Goal: Information Seeking & Learning: Learn about a topic

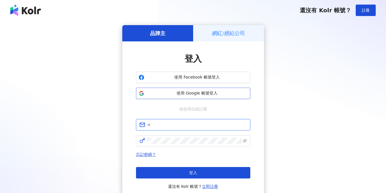
type input "**********"
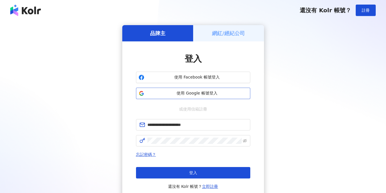
click at [203, 98] on button "使用 Google 帳號登入" at bounding box center [193, 93] width 114 height 11
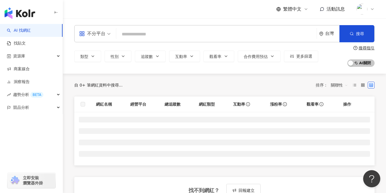
click at [147, 35] on input "search" at bounding box center [217, 34] width 196 height 11
type input "*********"
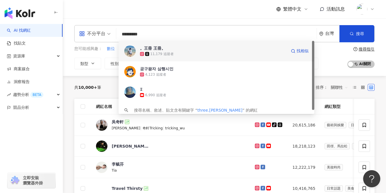
click at [136, 49] on div "。王冊 王冊。 11,179 追蹤者 找相似" at bounding box center [217, 51] width 196 height 21
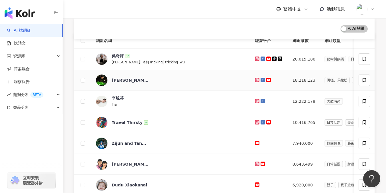
scroll to position [79, 0]
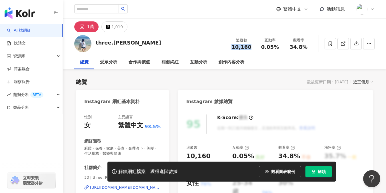
drag, startPoint x: 234, startPoint y: 47, endPoint x: 249, endPoint y: 49, distance: 15.6
click at [249, 49] on span "10,160" at bounding box center [241, 47] width 20 height 6
copy span "10,160"
click at [31, 31] on link "AI 找網紅" at bounding box center [19, 31] width 24 height 6
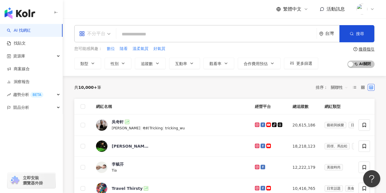
click at [105, 33] on div "不分平台" at bounding box center [92, 33] width 26 height 9
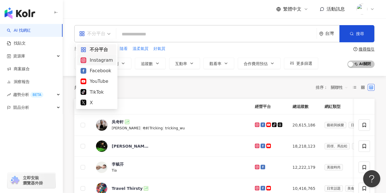
click at [98, 59] on div "Instagram" at bounding box center [97, 60] width 32 height 7
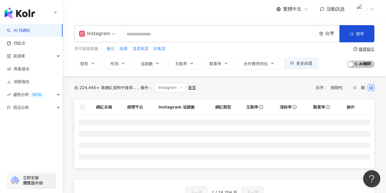
click at [139, 32] on input "search" at bounding box center [218, 34] width 191 height 11
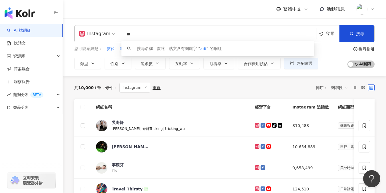
type input "*"
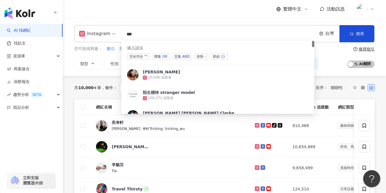
click at [169, 54] on span "聯集 OR" at bounding box center [161, 56] width 18 height 6
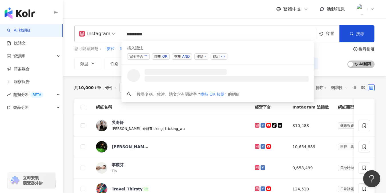
click at [164, 53] on div "插入語法 完全符合 "" 聯集 OR 交集 AND 排除 - 群組 {}" at bounding box center [217, 53] width 193 height 24
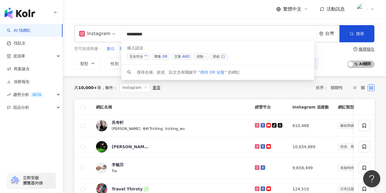
click at [165, 55] on div "OR" at bounding box center [164, 57] width 5 height 6
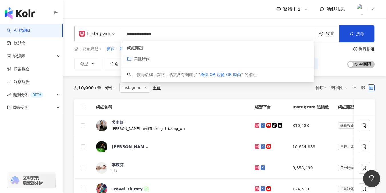
type input "**********"
click at [165, 12] on div "繁體中文 活動訊息" at bounding box center [224, 9] width 300 height 18
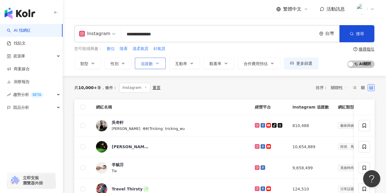
click at [151, 66] on button "追蹤數" at bounding box center [150, 63] width 31 height 11
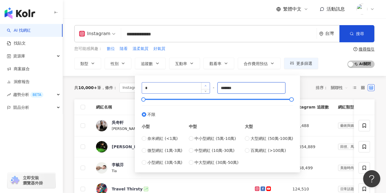
drag, startPoint x: 251, startPoint y: 91, endPoint x: 207, endPoint y: 85, distance: 44.4
click at [207, 85] on div "* - ******* 不限 小型 奈米網紅 (<1萬) 微型網紅 (1萬-3萬) 小型網紅 (3萬-5萬) 中型 中小型網紅 (5萬-10萬) 中型網紅 (…" at bounding box center [217, 123] width 151 height 83
type input "*"
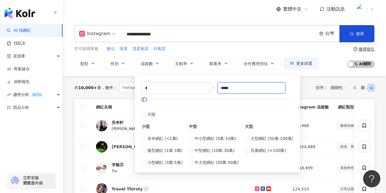
type input "*****"
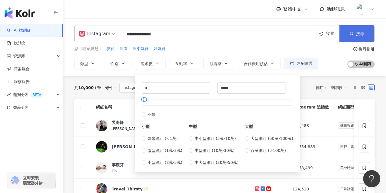
click at [354, 37] on button "搜尋" at bounding box center [356, 33] width 35 height 17
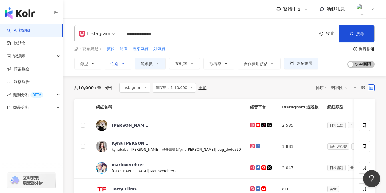
click at [125, 64] on button "性別" at bounding box center [118, 63] width 27 height 11
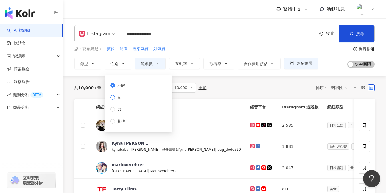
click at [119, 95] on span "女" at bounding box center [119, 97] width 9 height 6
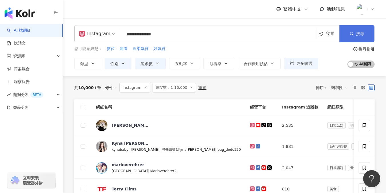
click at [359, 31] on button "搜尋" at bounding box center [356, 33] width 35 height 17
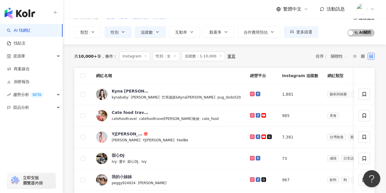
scroll to position [32, 0]
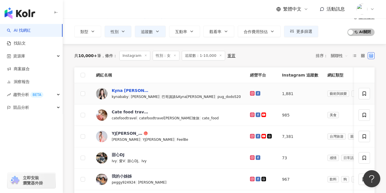
click at [133, 89] on div "Kyna [PERSON_NAME]" at bounding box center [130, 91] width 37 height 6
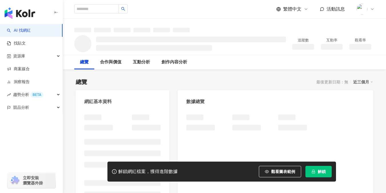
scroll to position [51, 0]
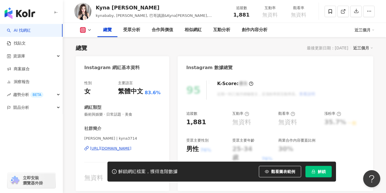
scroll to position [49, 0]
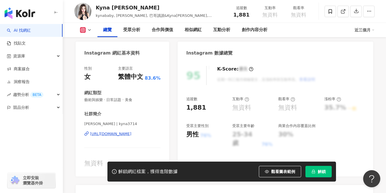
click at [124, 134] on div "[URL][DOMAIN_NAME]" at bounding box center [110, 133] width 41 height 5
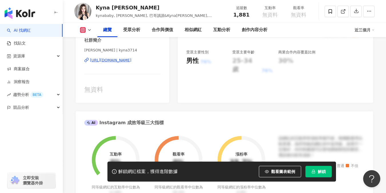
scroll to position [124, 0]
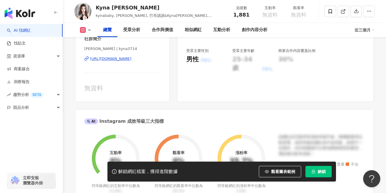
click at [32, 10] on img "button" at bounding box center [20, 12] width 31 height 11
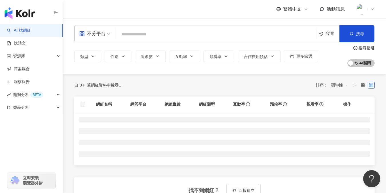
click at [151, 33] on input "search" at bounding box center [217, 34] width 196 height 11
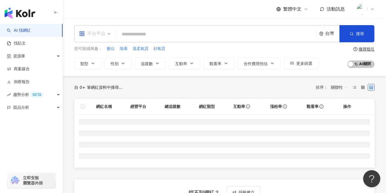
click at [93, 32] on div "不分平台" at bounding box center [92, 33] width 26 height 9
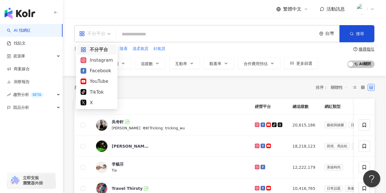
click at [89, 63] on div "Instagram" at bounding box center [97, 60] width 32 height 7
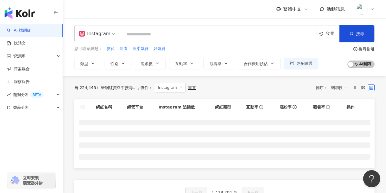
click at [150, 36] on input "search" at bounding box center [218, 34] width 191 height 11
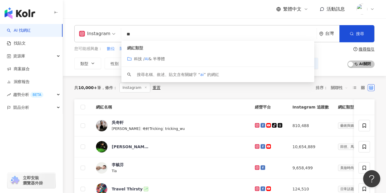
type input "*"
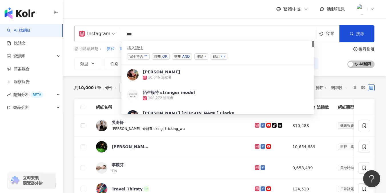
click at [157, 55] on span "聯集 OR" at bounding box center [161, 56] width 18 height 6
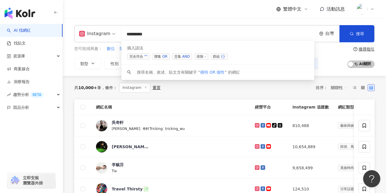
click at [157, 53] on span "聯集 OR" at bounding box center [161, 56] width 18 height 6
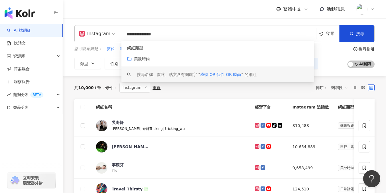
type input "**********"
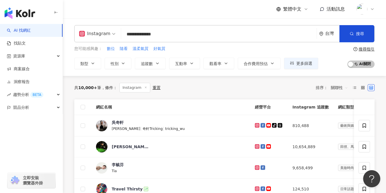
click at [99, 73] on div "**********" at bounding box center [224, 47] width 323 height 58
click at [153, 66] on button "追蹤數" at bounding box center [150, 63] width 31 height 11
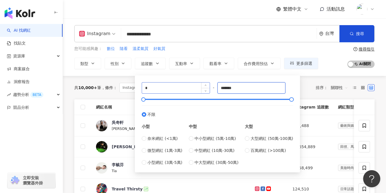
drag, startPoint x: 246, startPoint y: 89, endPoint x: 178, endPoint y: 88, distance: 68.0
click at [178, 88] on div "* - ******* 不限 小型 奈米網紅 (<1萬) 微型網紅 (1萬-3萬) 小型網紅 (3萬-5萬) 中型 中小型網紅 (5萬-10萬) 中型網紅 (…" at bounding box center [217, 123] width 151 height 83
type input "*****"
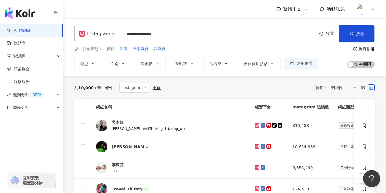
click at [102, 73] on div "**********" at bounding box center [224, 47] width 323 height 58
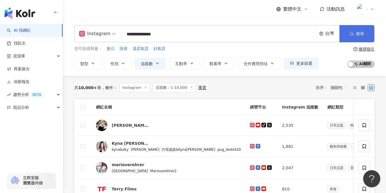
click at [345, 37] on button "搜尋" at bounding box center [356, 33] width 35 height 17
click at [355, 32] on button "搜尋" at bounding box center [356, 33] width 35 height 17
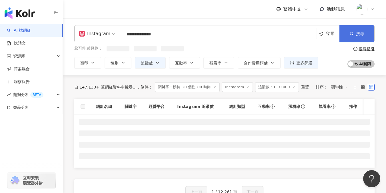
click at [355, 32] on button "搜尋" at bounding box center [356, 33] width 35 height 17
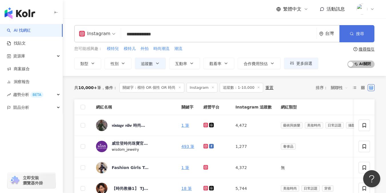
click at [355, 34] on button "搜尋" at bounding box center [356, 33] width 35 height 17
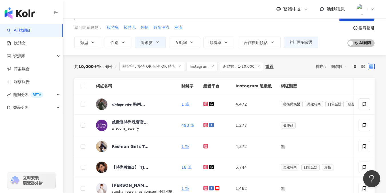
scroll to position [21, 0]
click at [245, 82] on th "Instagram 追蹤數" at bounding box center [253, 87] width 45 height 16
